Goal: Communication & Community: Answer question/provide support

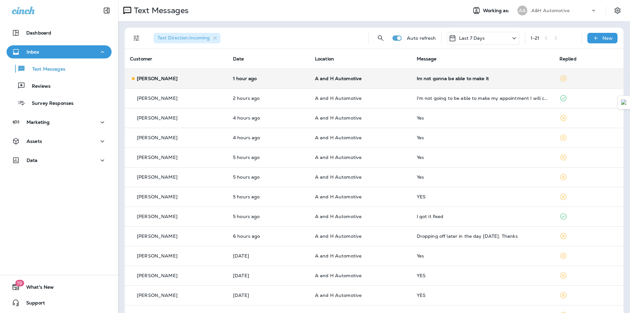
click at [377, 80] on p "A and H Automotive" at bounding box center [360, 78] width 91 height 5
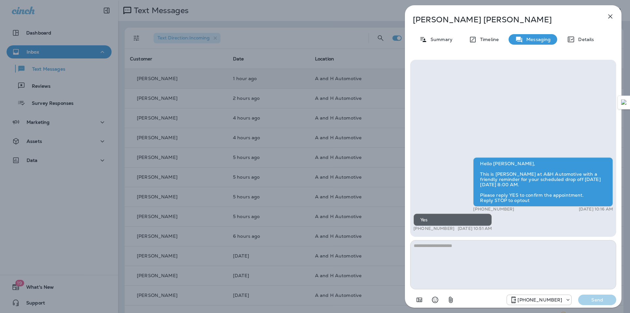
click at [321, 191] on div "[PERSON_NAME] Summary Timeline Messaging Details Hello [PERSON_NAME], This is […" at bounding box center [315, 156] width 630 height 313
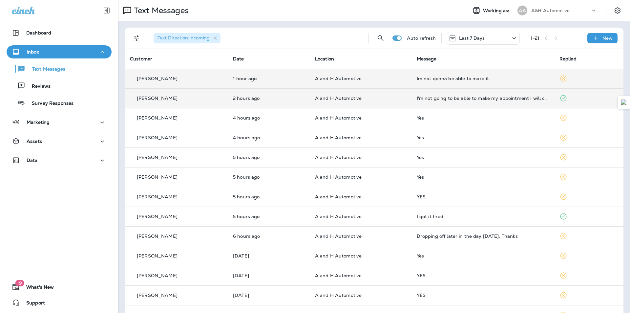
click at [433, 103] on td "I'm not going to be able to make my appointment I will call you to reschedule" at bounding box center [482, 98] width 143 height 20
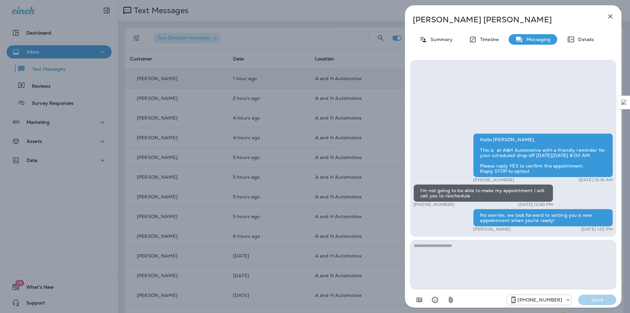
click at [494, 219] on div "No worries, we look forward to setting you a new appointment when you're ready!" at bounding box center [543, 218] width 140 height 18
copy div "No worries, we look forward to setting you a new appointment when you're ready!"
click at [358, 82] on div "[PERSON_NAME] Summary Timeline Messaging Details Hello [PERSON_NAME], This is a…" at bounding box center [315, 156] width 630 height 313
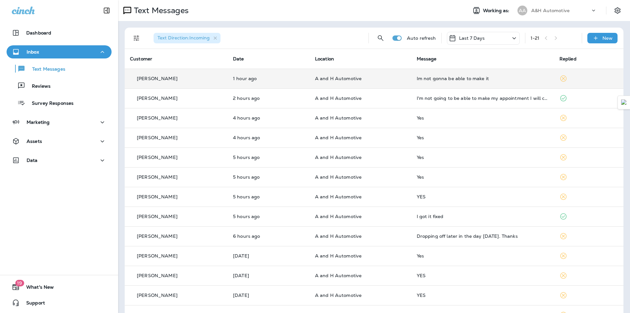
click at [308, 81] on div at bounding box center [315, 156] width 630 height 313
click at [308, 81] on td "1 hour ago" at bounding box center [269, 79] width 82 height 20
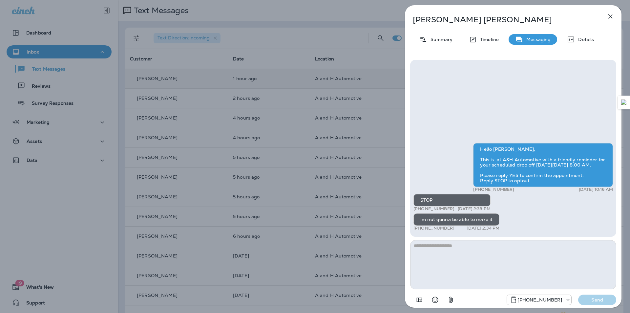
click at [433, 255] on textarea at bounding box center [513, 264] width 206 height 49
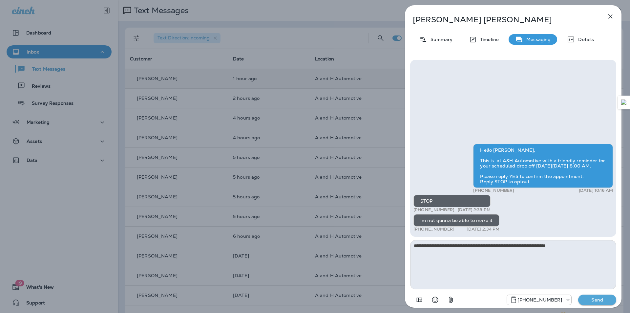
type textarea "**********"
drag, startPoint x: 583, startPoint y: 251, endPoint x: 371, endPoint y: 254, distance: 212.3
click at [371, 254] on div "**********" at bounding box center [315, 156] width 630 height 313
click at [442, 42] on p "Summary" at bounding box center [439, 39] width 25 height 5
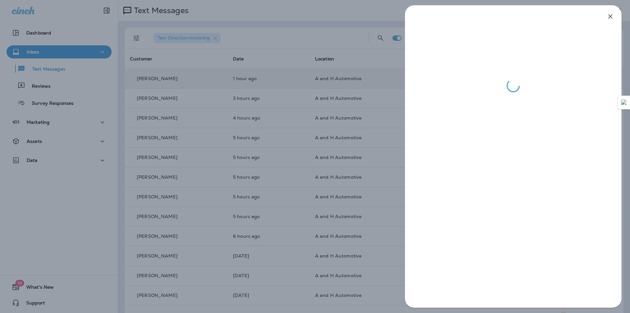
drag, startPoint x: 375, startPoint y: 176, endPoint x: 367, endPoint y: 162, distance: 15.6
click at [375, 175] on div at bounding box center [315, 156] width 630 height 313
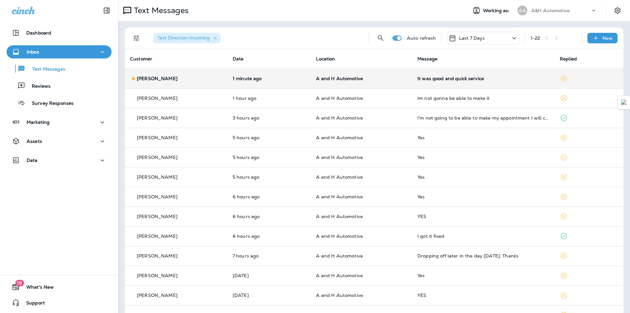
click at [384, 76] on p "A and H Automotive" at bounding box center [361, 78] width 91 height 5
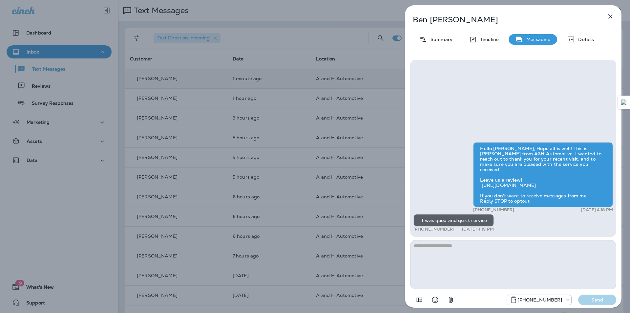
click at [608, 19] on icon "button" at bounding box center [610, 16] width 8 height 8
